Goal: Task Accomplishment & Management: Manage account settings

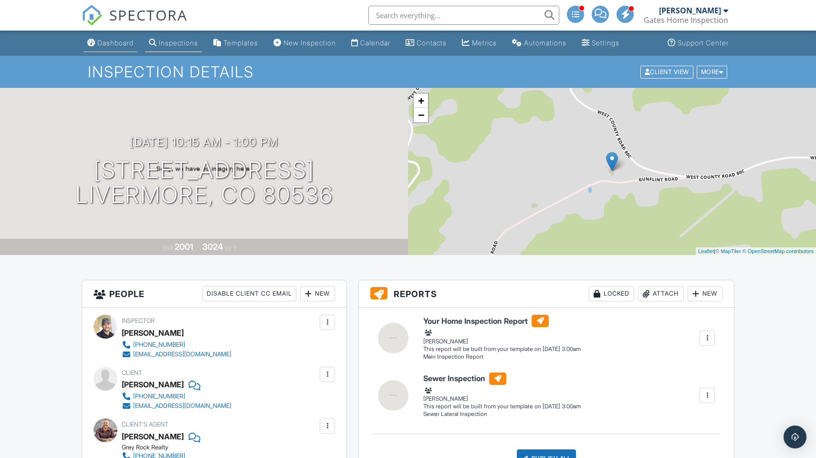
click at [117, 42] on div "Dashboard" at bounding box center [115, 43] width 36 height 8
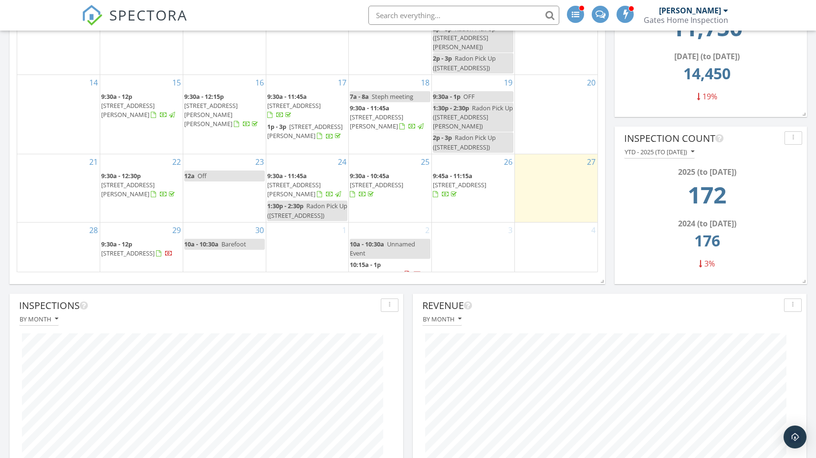
scroll to position [605, 0]
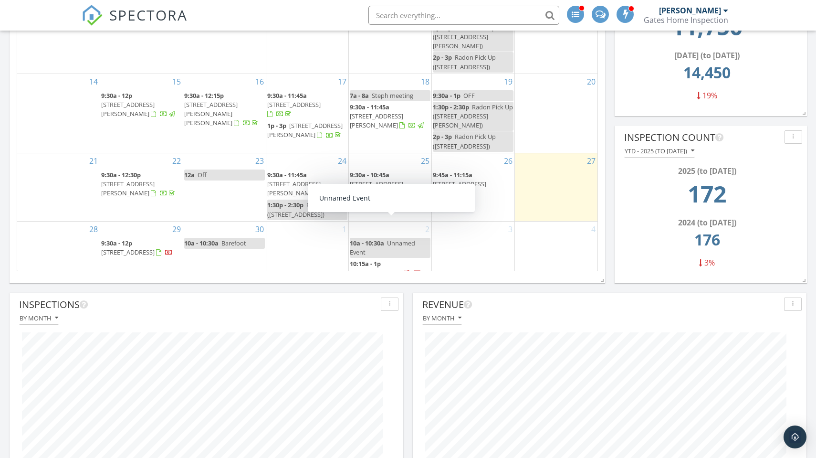
click at [395, 239] on span "Unnamed Event" at bounding box center [382, 248] width 65 height 18
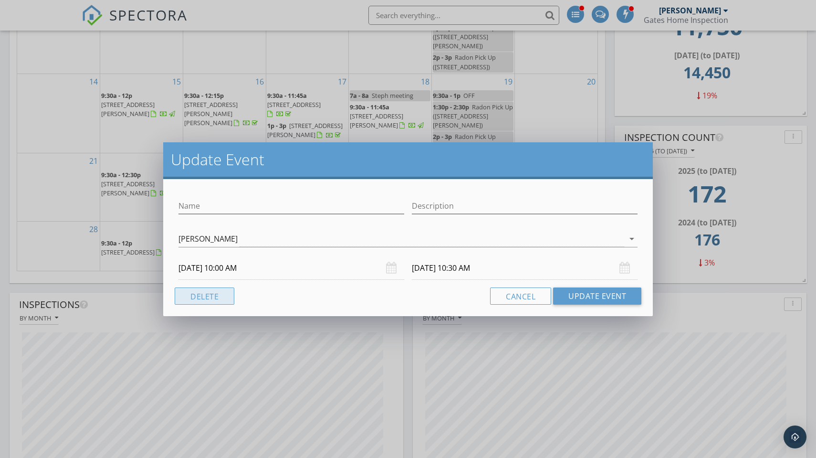
click at [214, 290] on button "Delete" at bounding box center [205, 295] width 60 height 17
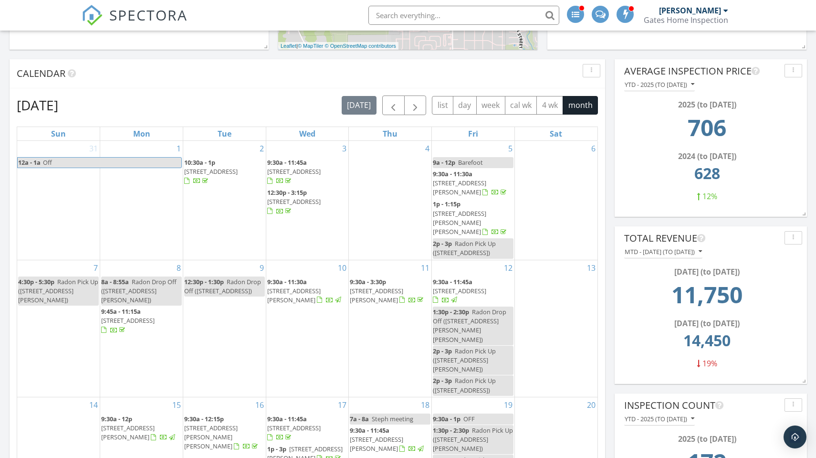
scroll to position [334, 0]
